Goal: Information Seeking & Learning: Learn about a topic

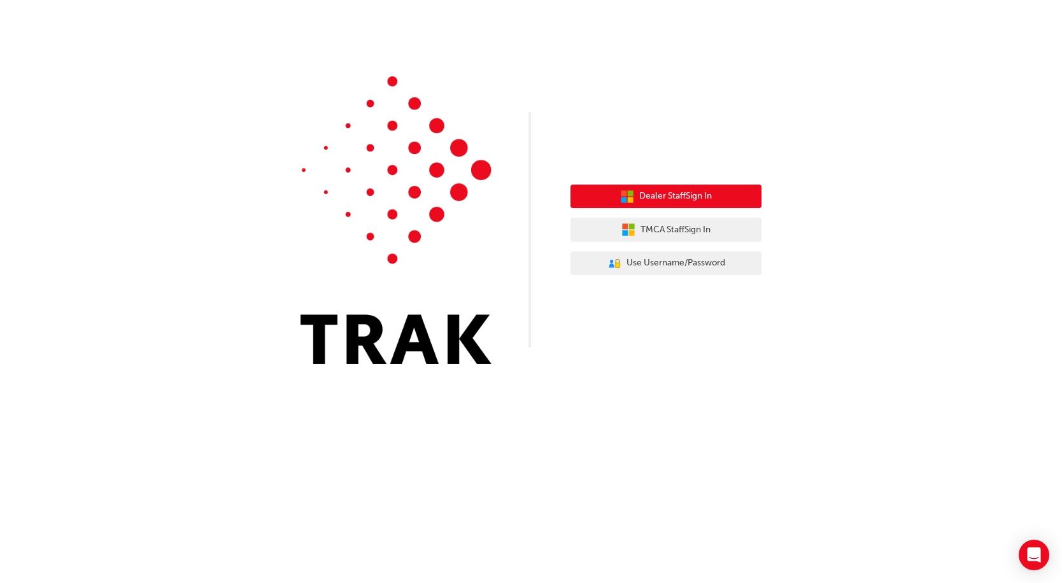
click at [664, 202] on span "Dealer Staff Sign In" at bounding box center [675, 196] width 73 height 15
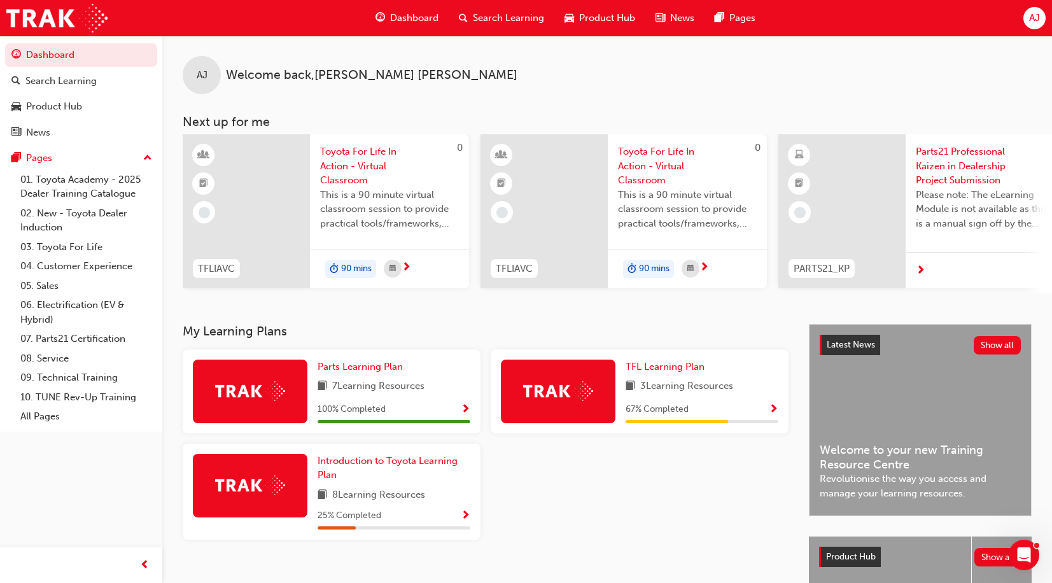
click at [283, 401] on img at bounding box center [250, 391] width 70 height 20
click at [467, 517] on span "Show Progress" at bounding box center [466, 515] width 10 height 11
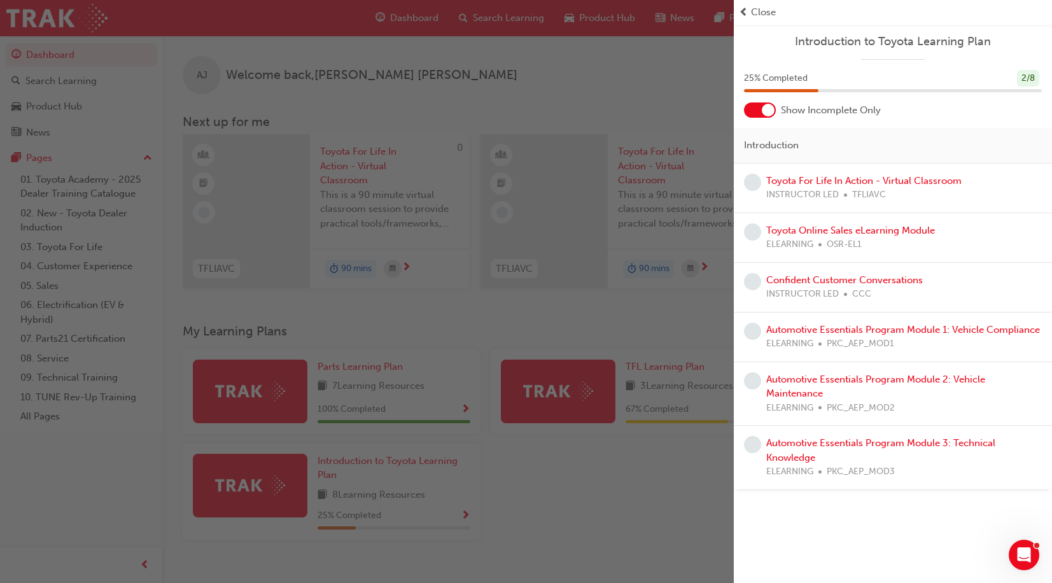
click at [590, 482] on div "button" at bounding box center [367, 291] width 734 height 583
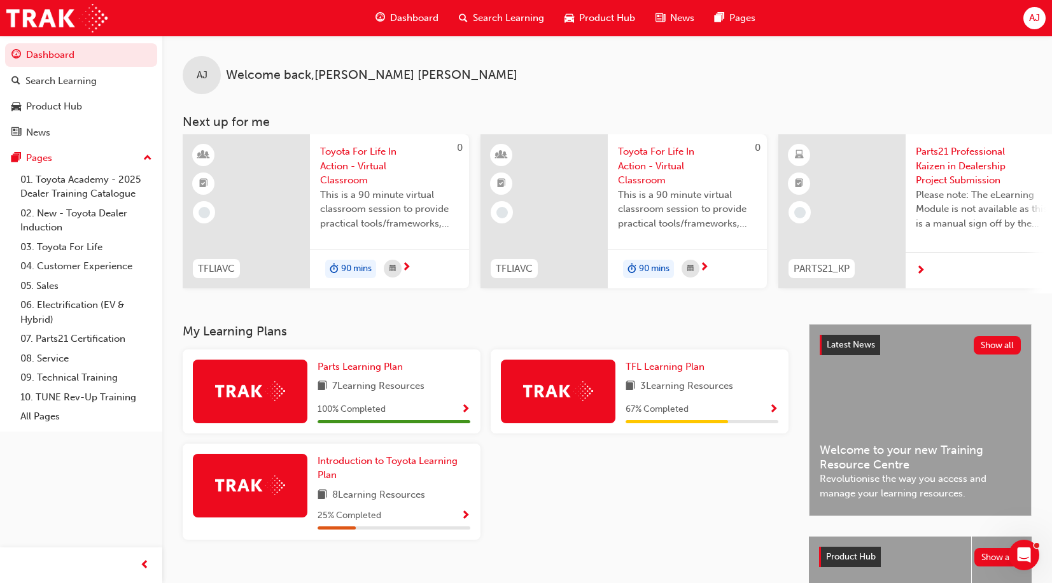
click at [771, 414] on span "Show Progress" at bounding box center [774, 409] width 10 height 11
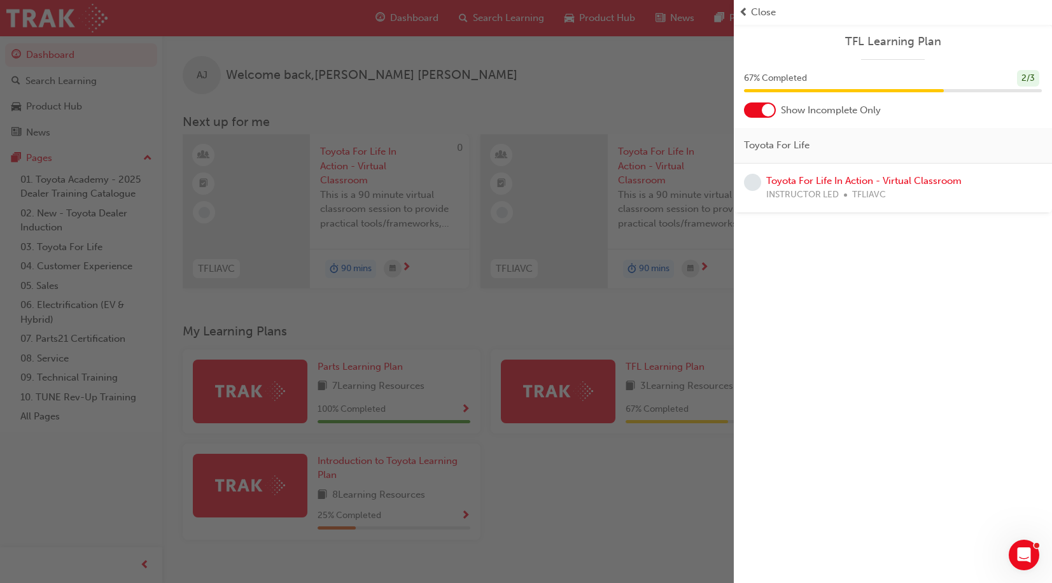
click at [610, 470] on div "button" at bounding box center [367, 291] width 734 height 583
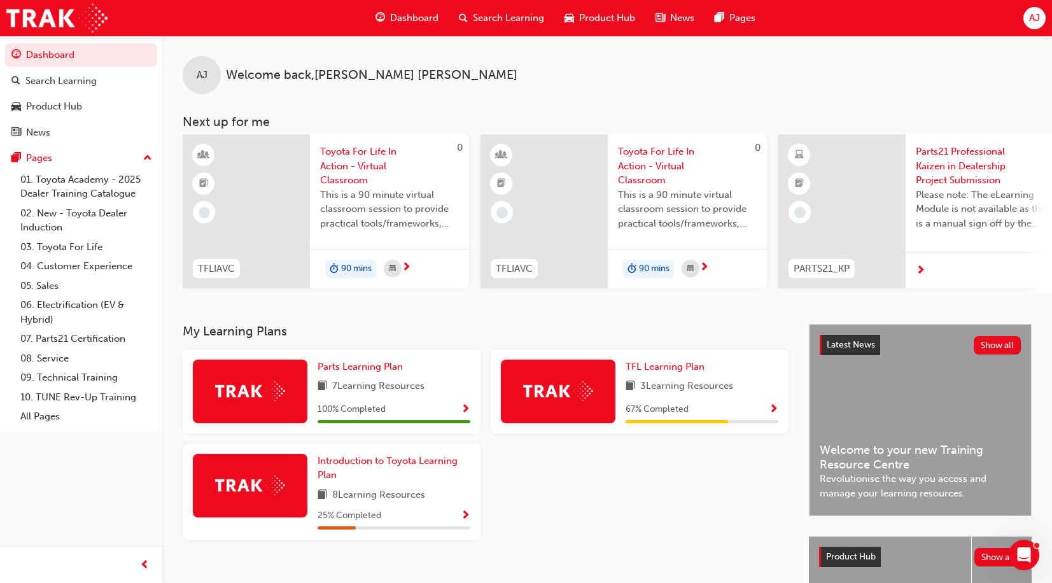
click at [414, 20] on span "Dashboard" at bounding box center [414, 18] width 48 height 15
click at [100, 338] on link "07. Parts21 Certification" at bounding box center [86, 339] width 142 height 20
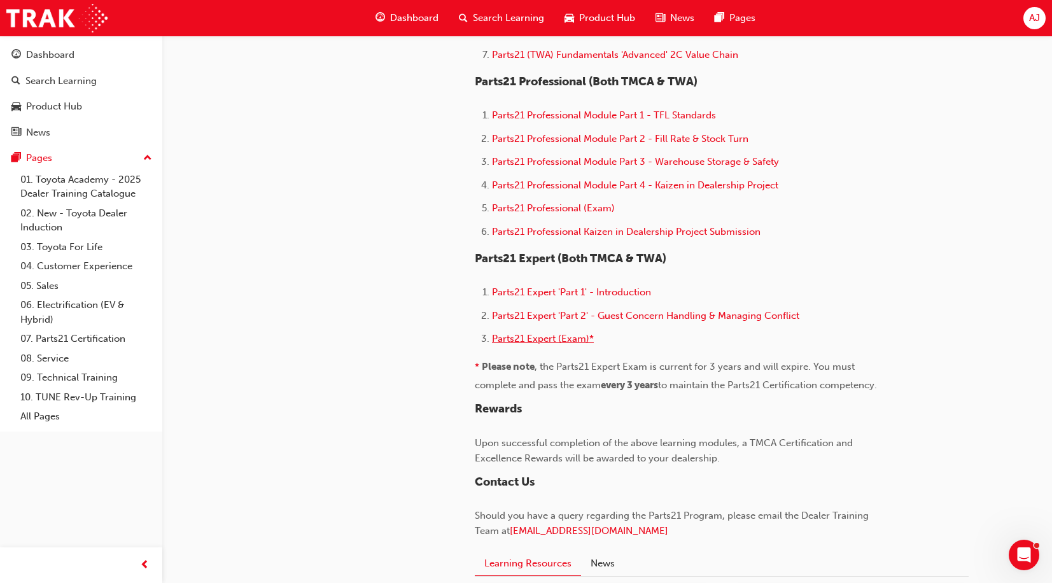
scroll to position [891, 0]
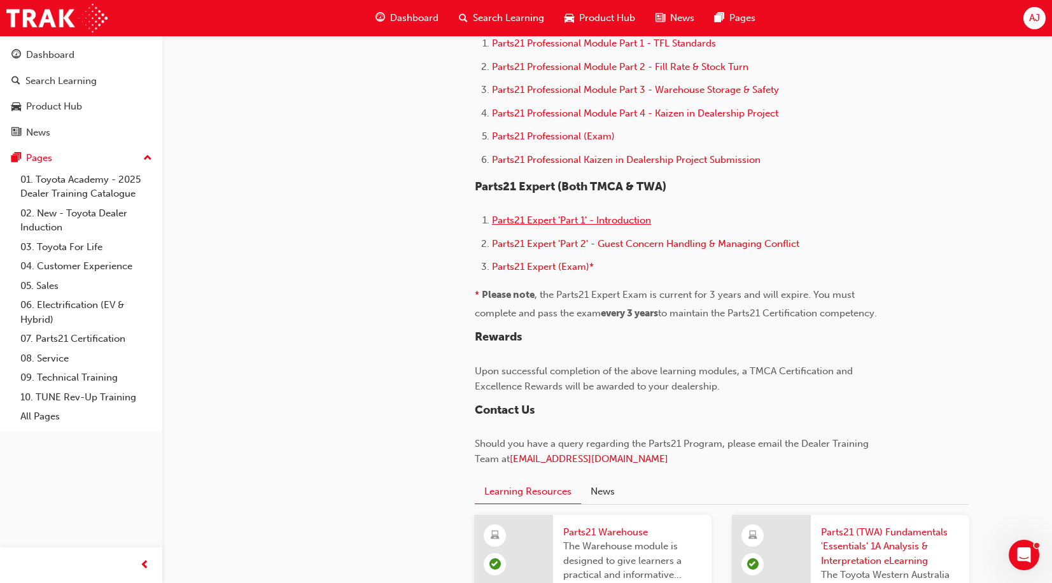
click at [573, 221] on span "Parts21 Expert 'Part 1' - Introduction" at bounding box center [571, 220] width 159 height 11
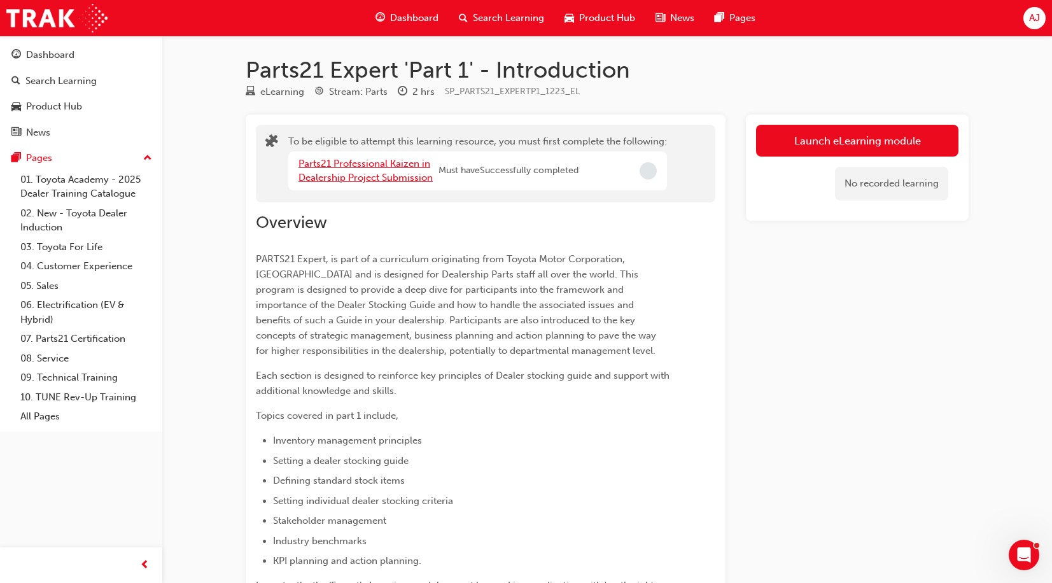
click at [326, 166] on link "Parts21 Professional Kaizen in Dealership Project Submission" at bounding box center [366, 171] width 134 height 26
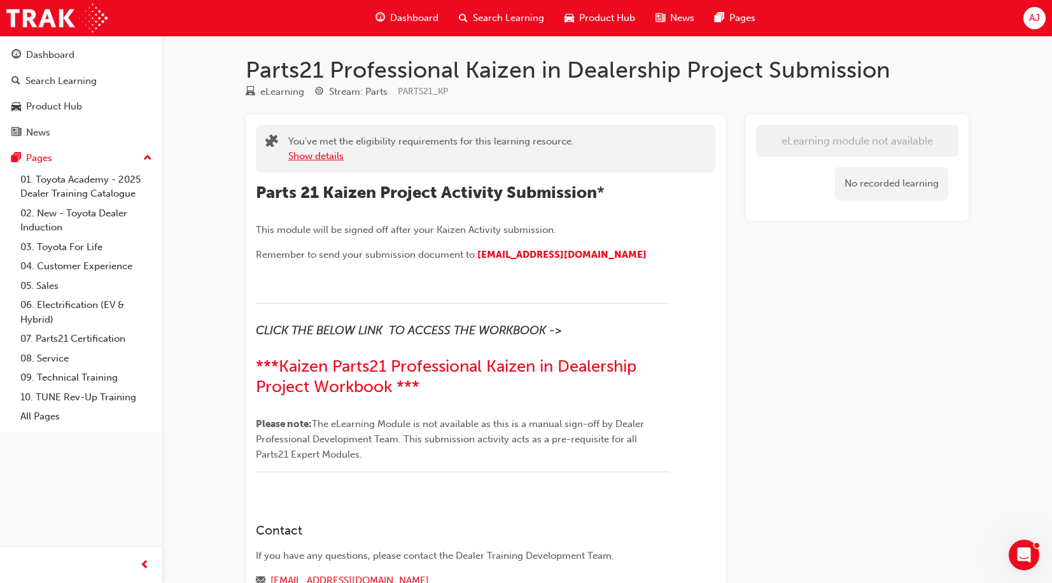
click at [315, 158] on button "Show details" at bounding box center [315, 156] width 55 height 15
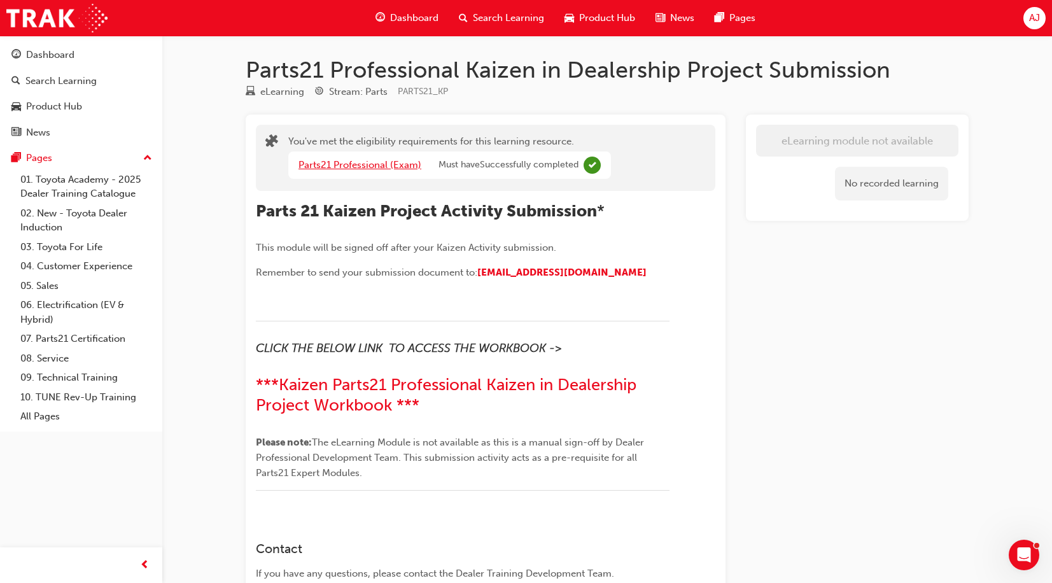
click at [359, 165] on link "Parts21 Professional (Exam)" at bounding box center [360, 164] width 123 height 11
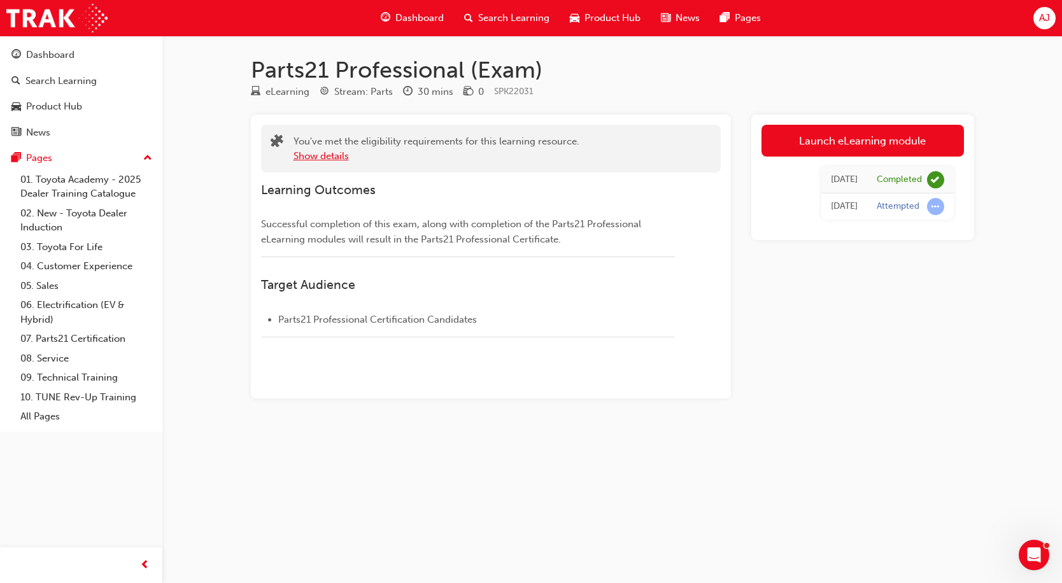
click at [320, 153] on button "Show details" at bounding box center [320, 156] width 55 height 15
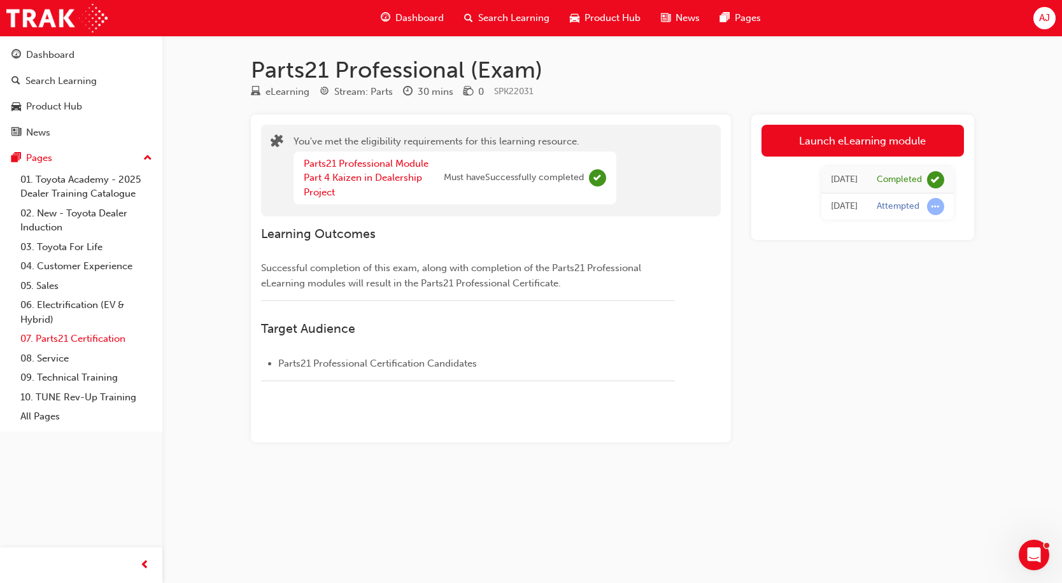
click at [57, 337] on link "07. Parts21 Certification" at bounding box center [86, 339] width 142 height 20
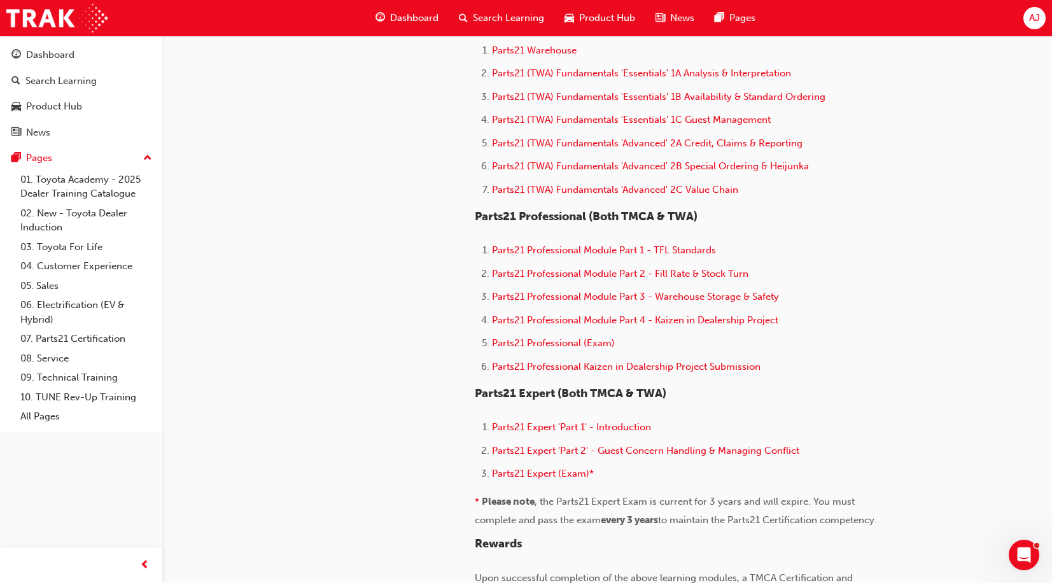
scroll to position [891, 0]
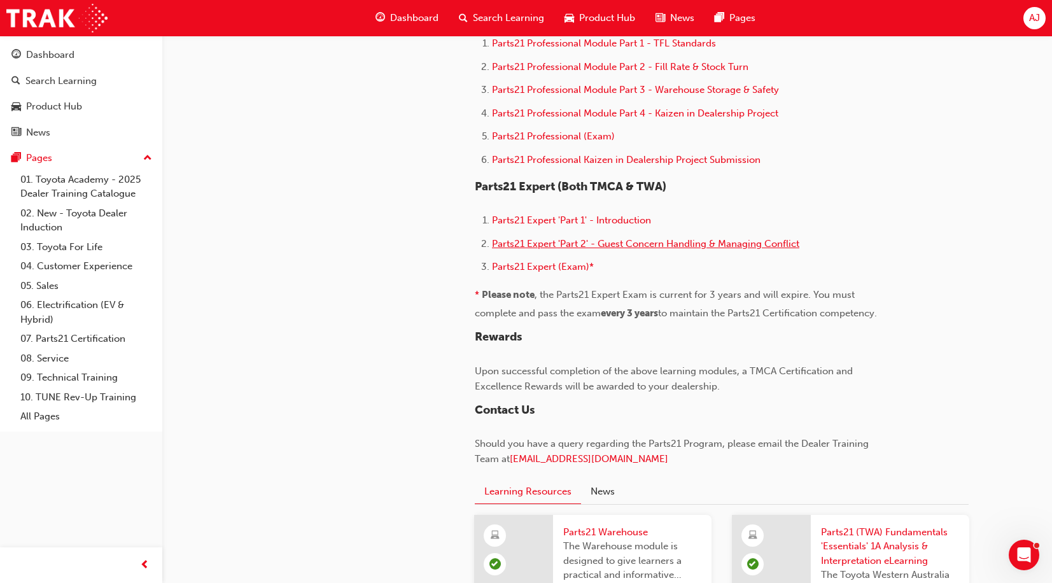
click at [611, 246] on span "Parts21 Expert 'Part 2' - Guest Concern Handling & Managing Conflict" at bounding box center [645, 243] width 307 height 11
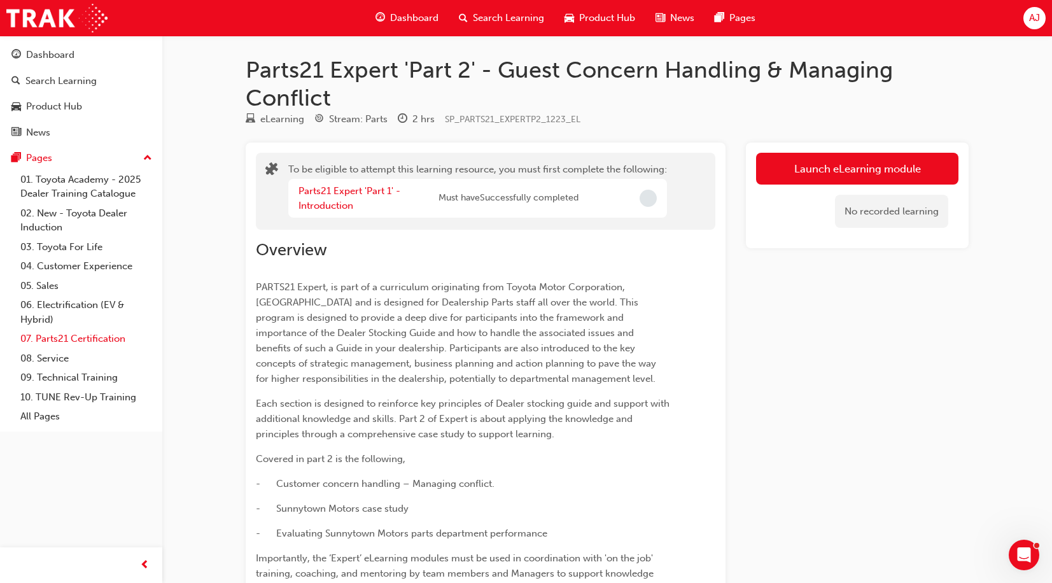
click at [81, 345] on link "07. Parts21 Certification" at bounding box center [86, 339] width 142 height 20
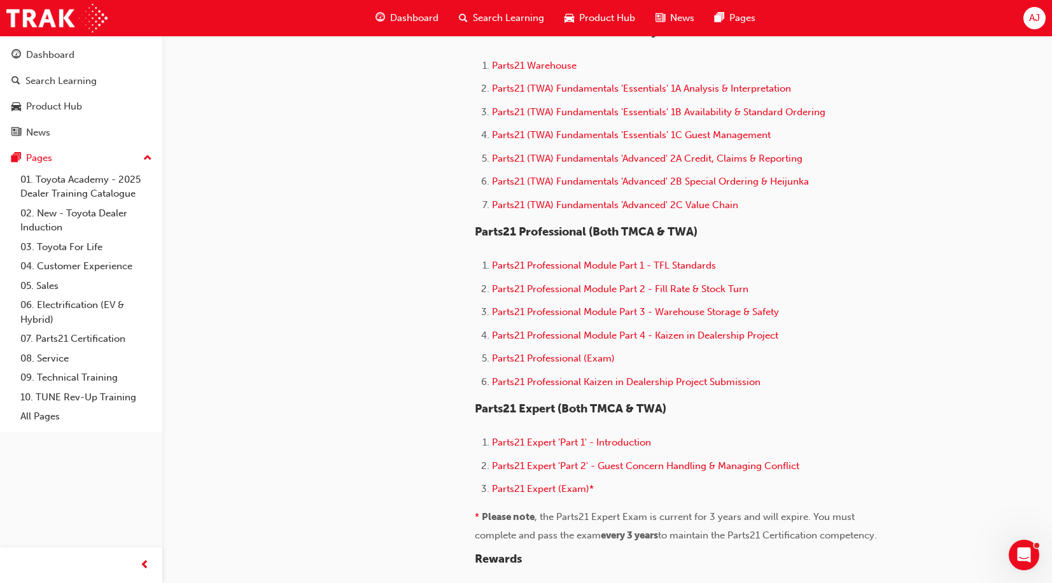
scroll to position [700, 0]
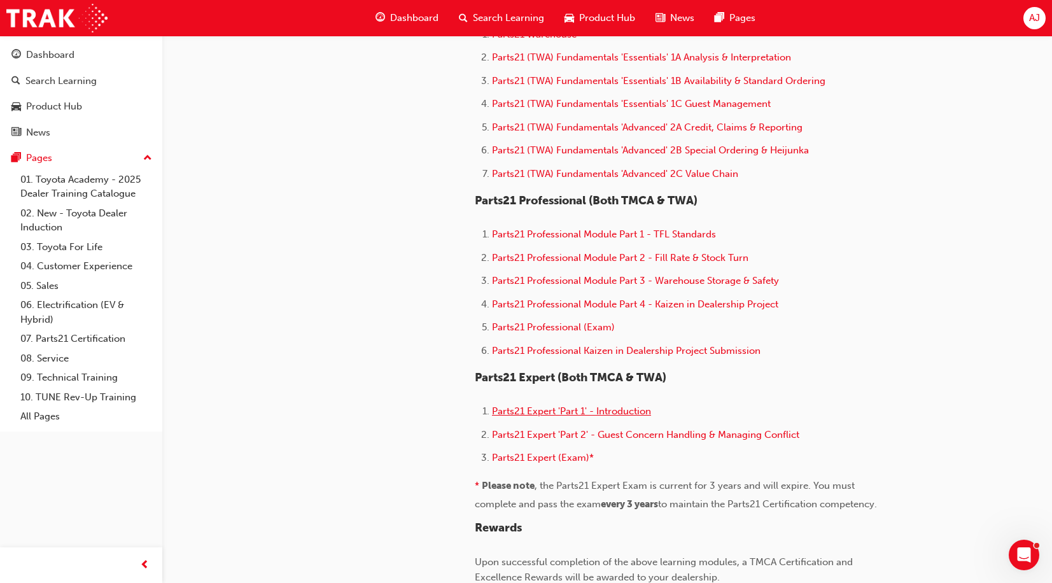
click at [615, 411] on span "Parts21 Expert 'Part 1' - Introduction" at bounding box center [571, 410] width 159 height 11
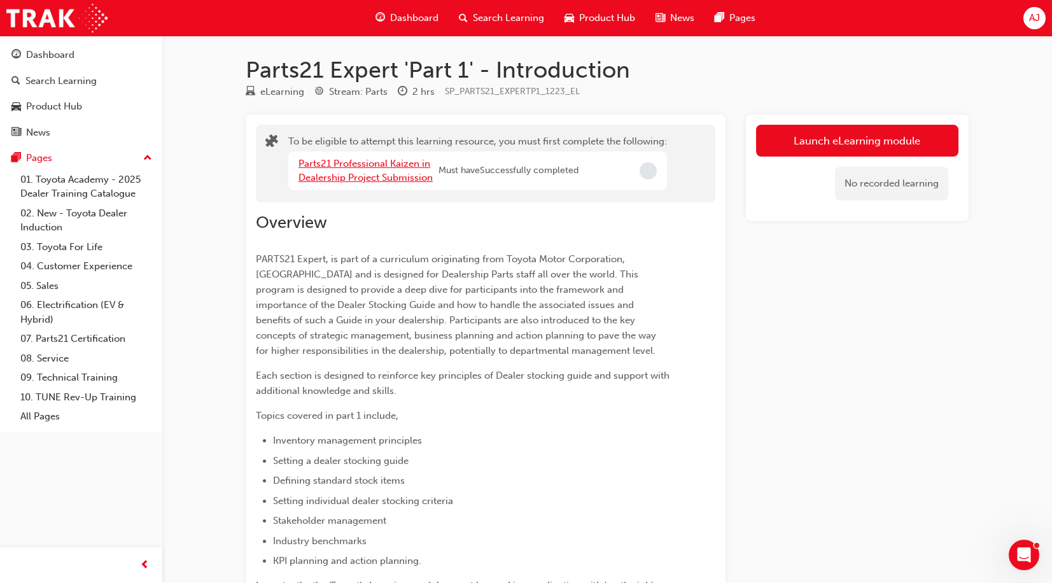
click at [351, 169] on link "Parts21 Professional Kaizen in Dealership Project Submission" at bounding box center [366, 171] width 134 height 26
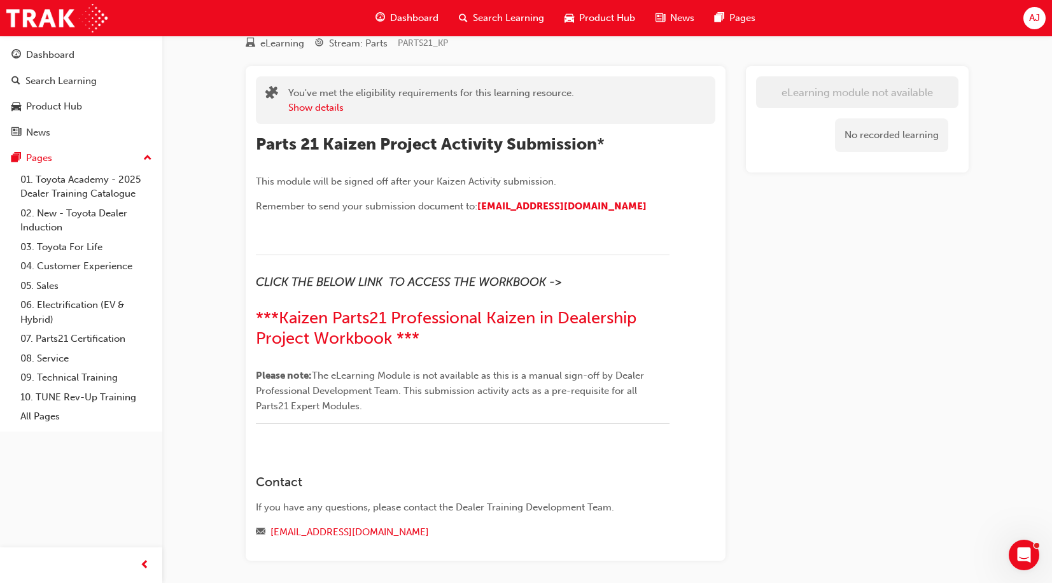
scroll to position [99, 0]
